Goal: Find specific page/section

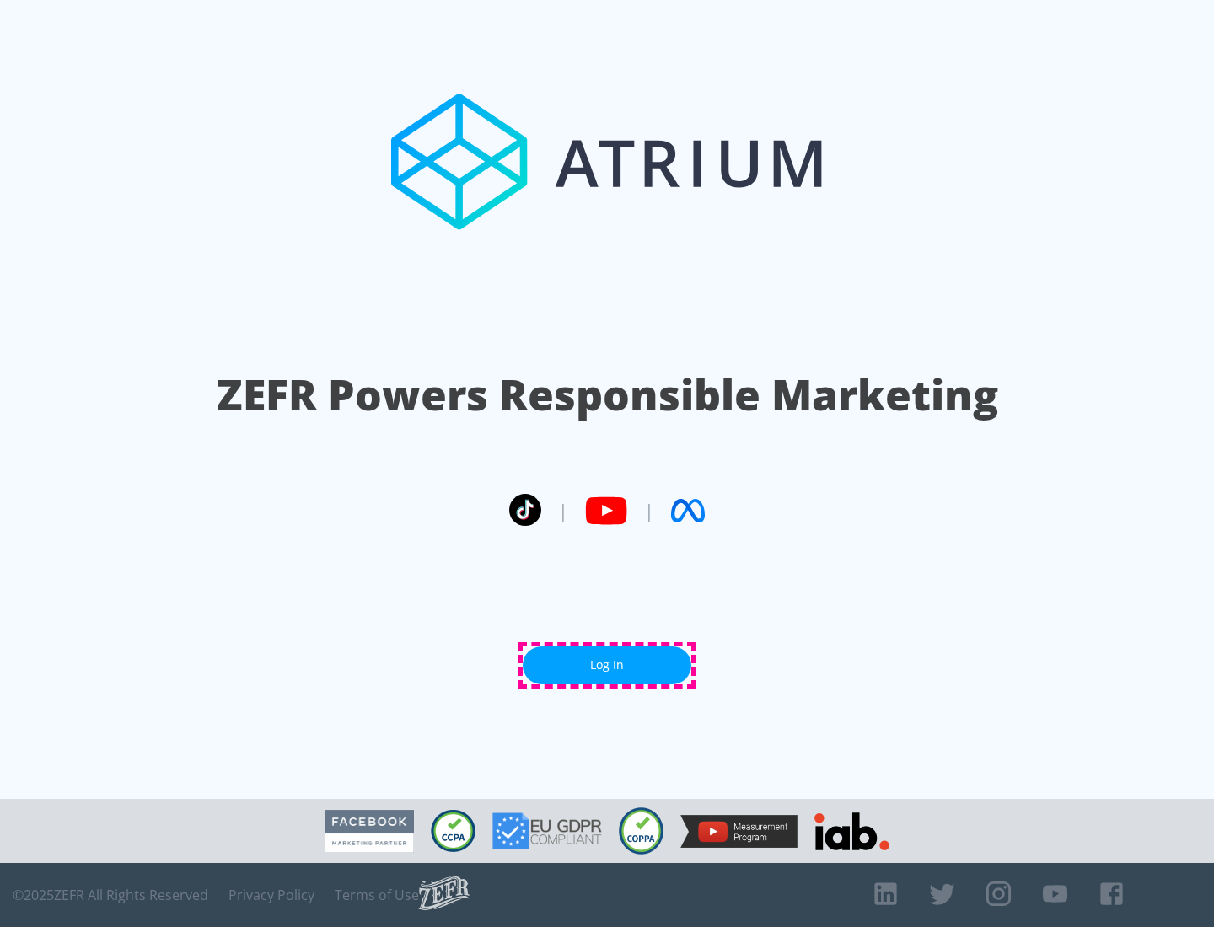
click at [607, 665] on link "Log In" at bounding box center [606, 665] width 169 height 38
